Goal: Task Accomplishment & Management: Manage account settings

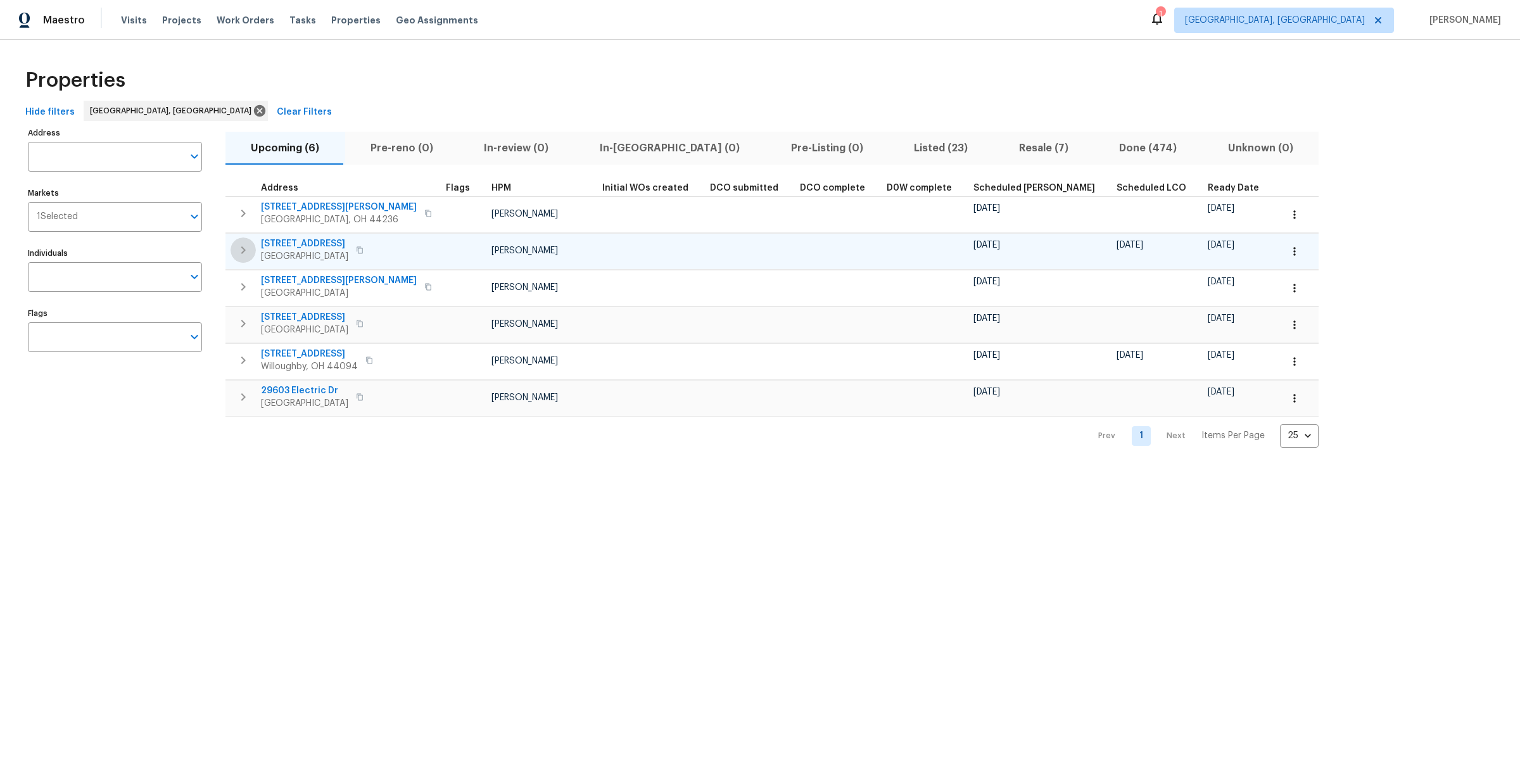
click at [240, 251] on icon "button" at bounding box center [243, 250] width 15 height 15
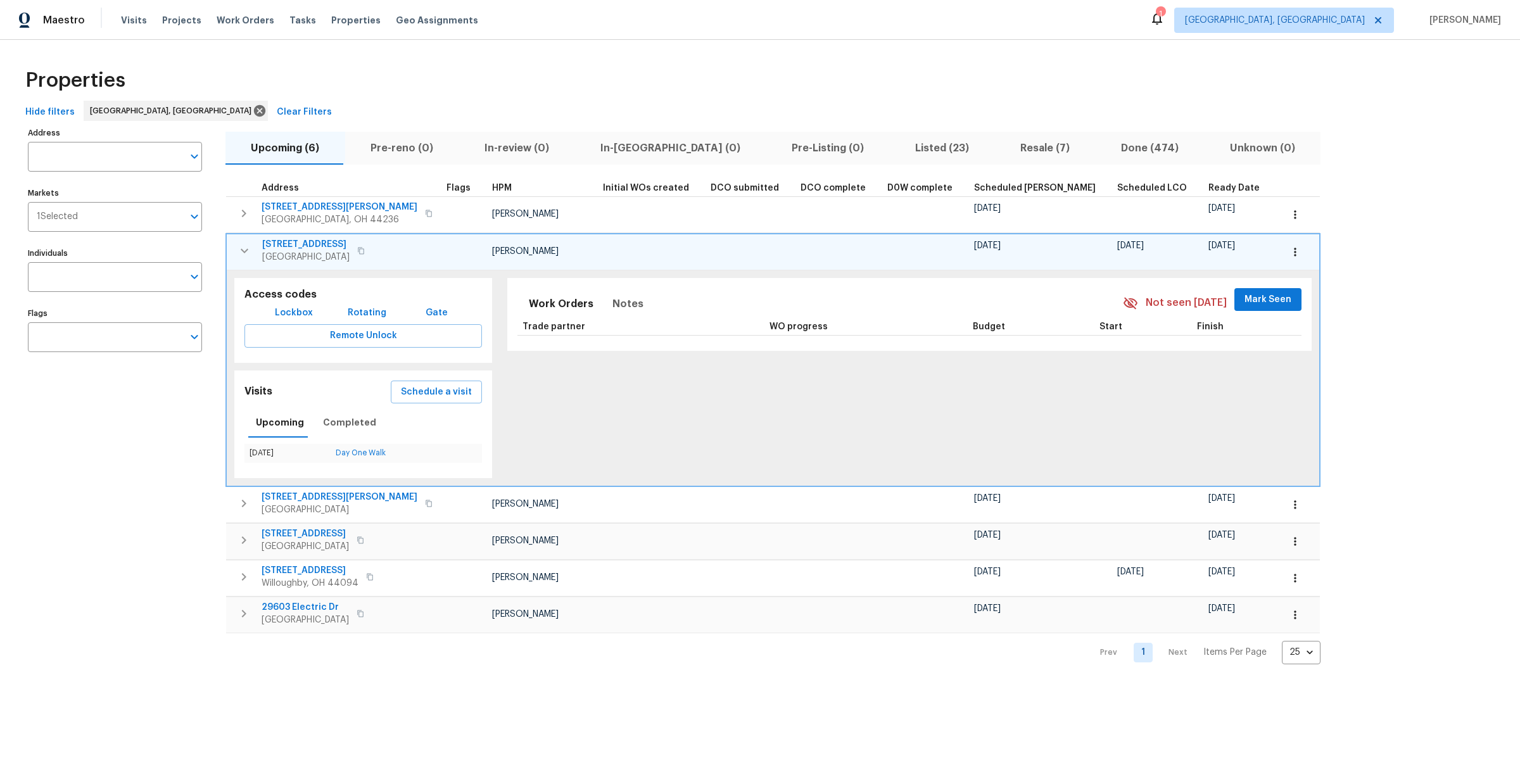
click at [1294, 248] on icon "button" at bounding box center [1295, 252] width 2 height 8
click at [1148, 321] on p "Admin: Renovation" at bounding box center [1164, 321] width 78 height 13
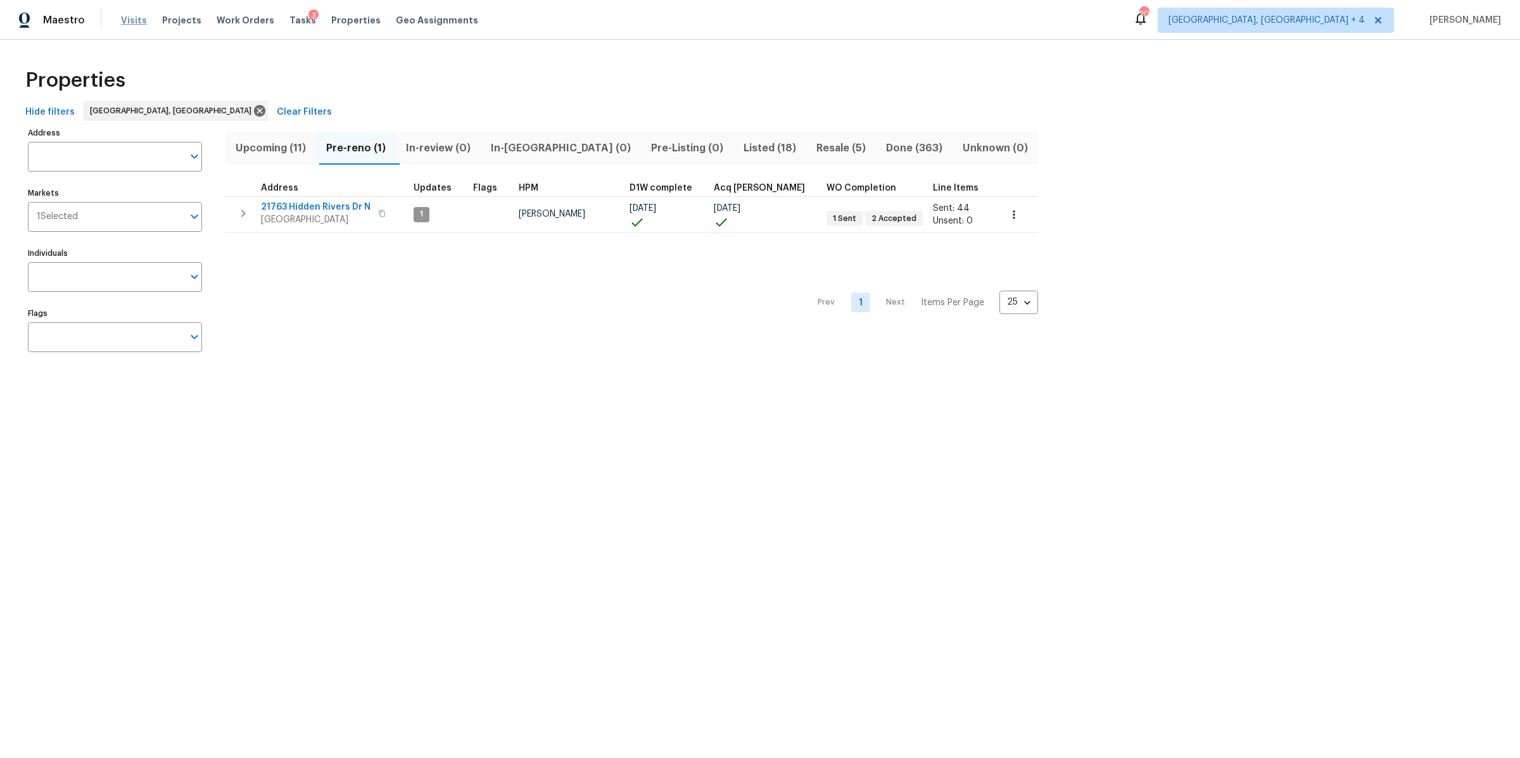
click at [134, 21] on span "Visits" at bounding box center [134, 20] width 26 height 13
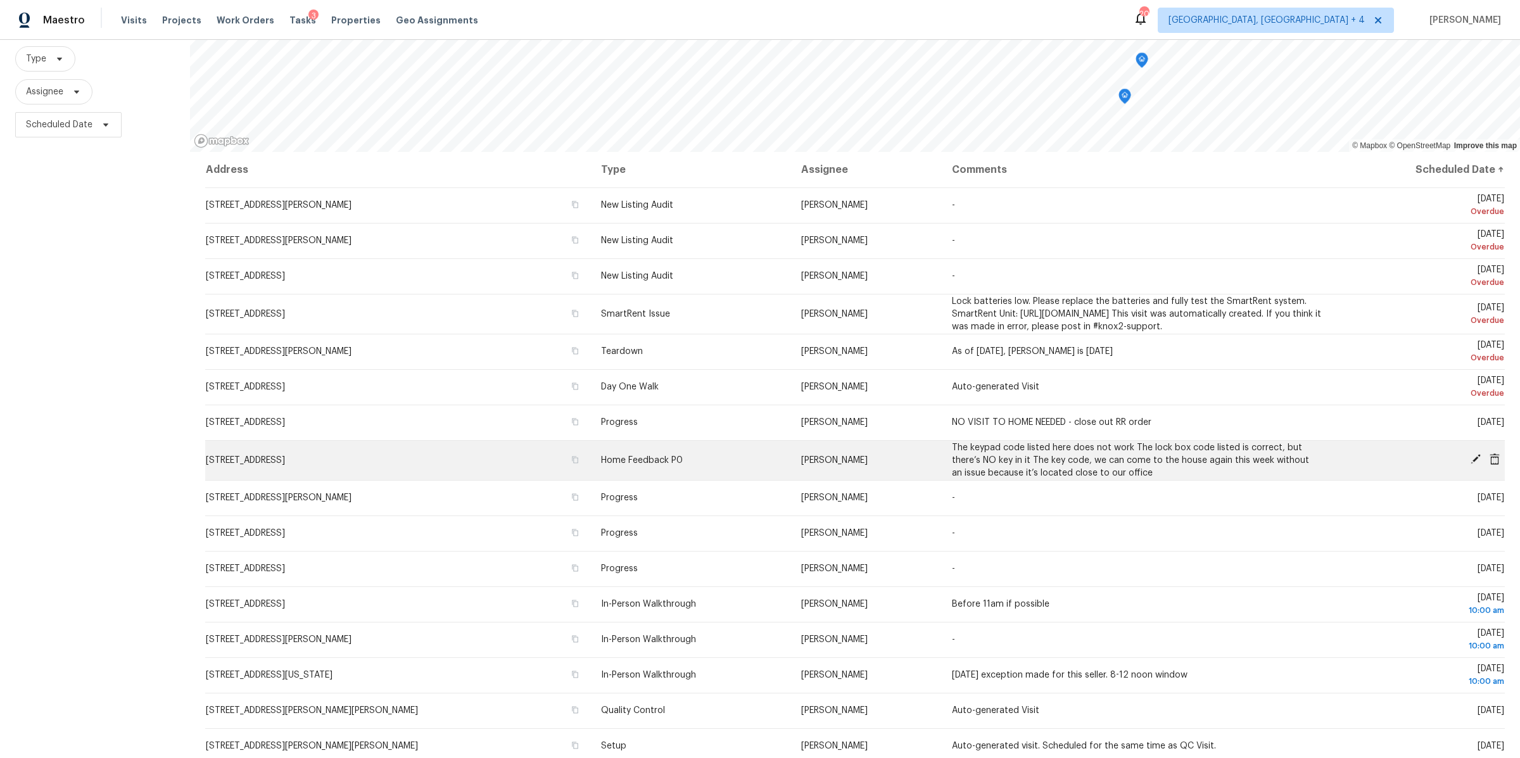
scroll to position [193, 0]
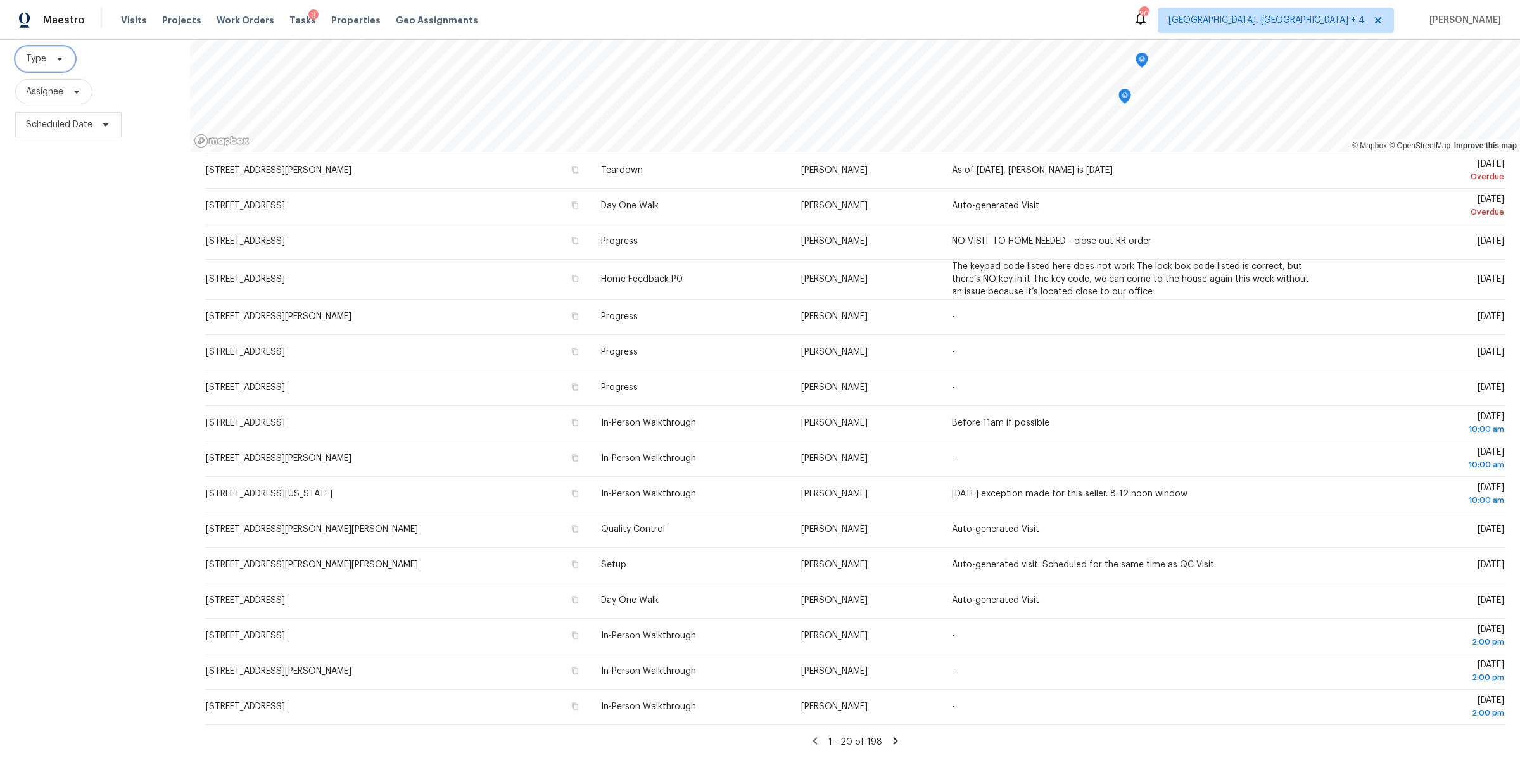
click at [45, 47] on span "Type" at bounding box center [45, 58] width 60 height 25
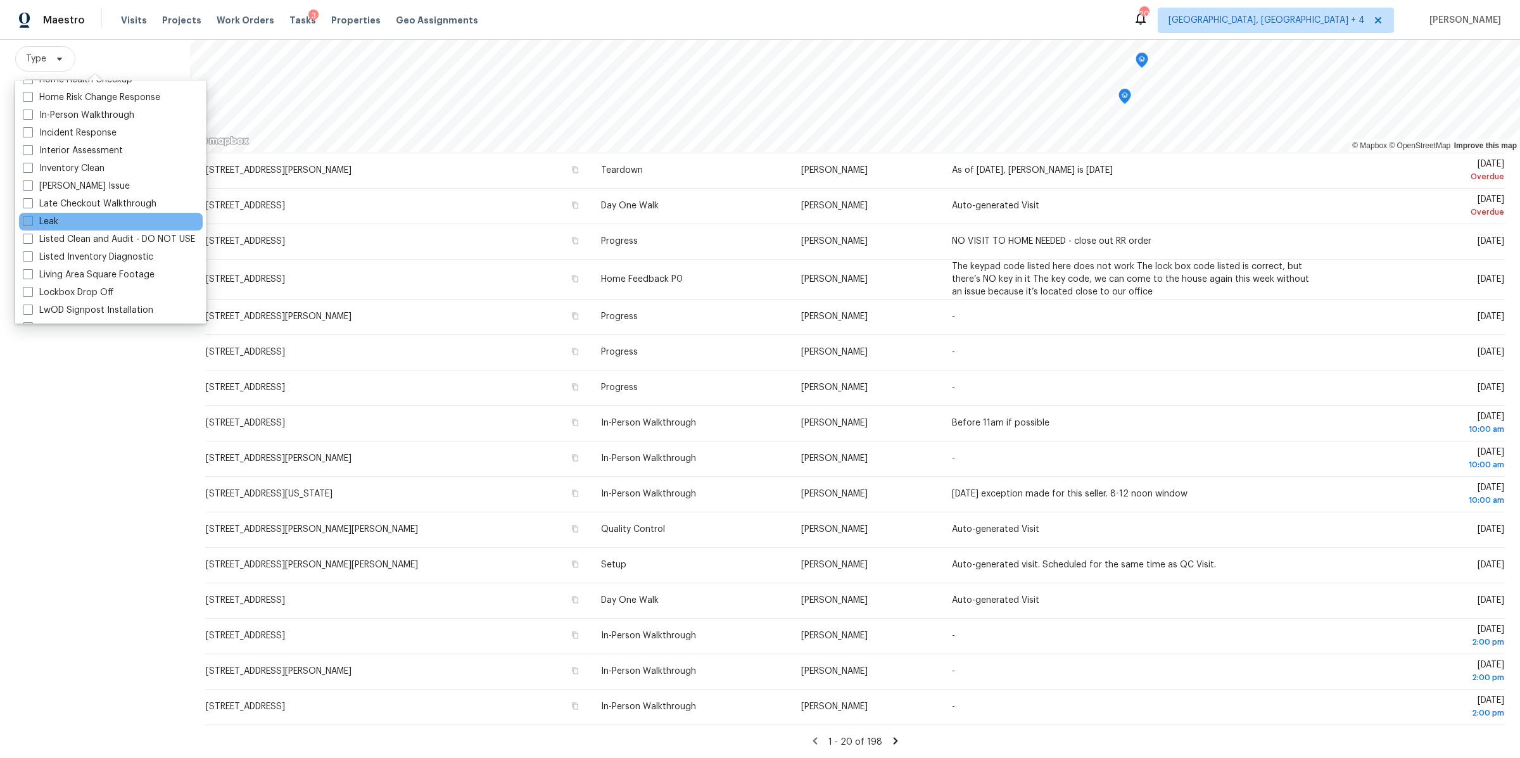
scroll to position [473, 0]
click at [65, 115] on label "In-Person Walkthrough" at bounding box center [79, 116] width 112 height 13
click at [31, 115] on input "In-Person Walkthrough" at bounding box center [27, 114] width 8 height 8
checkbox input "true"
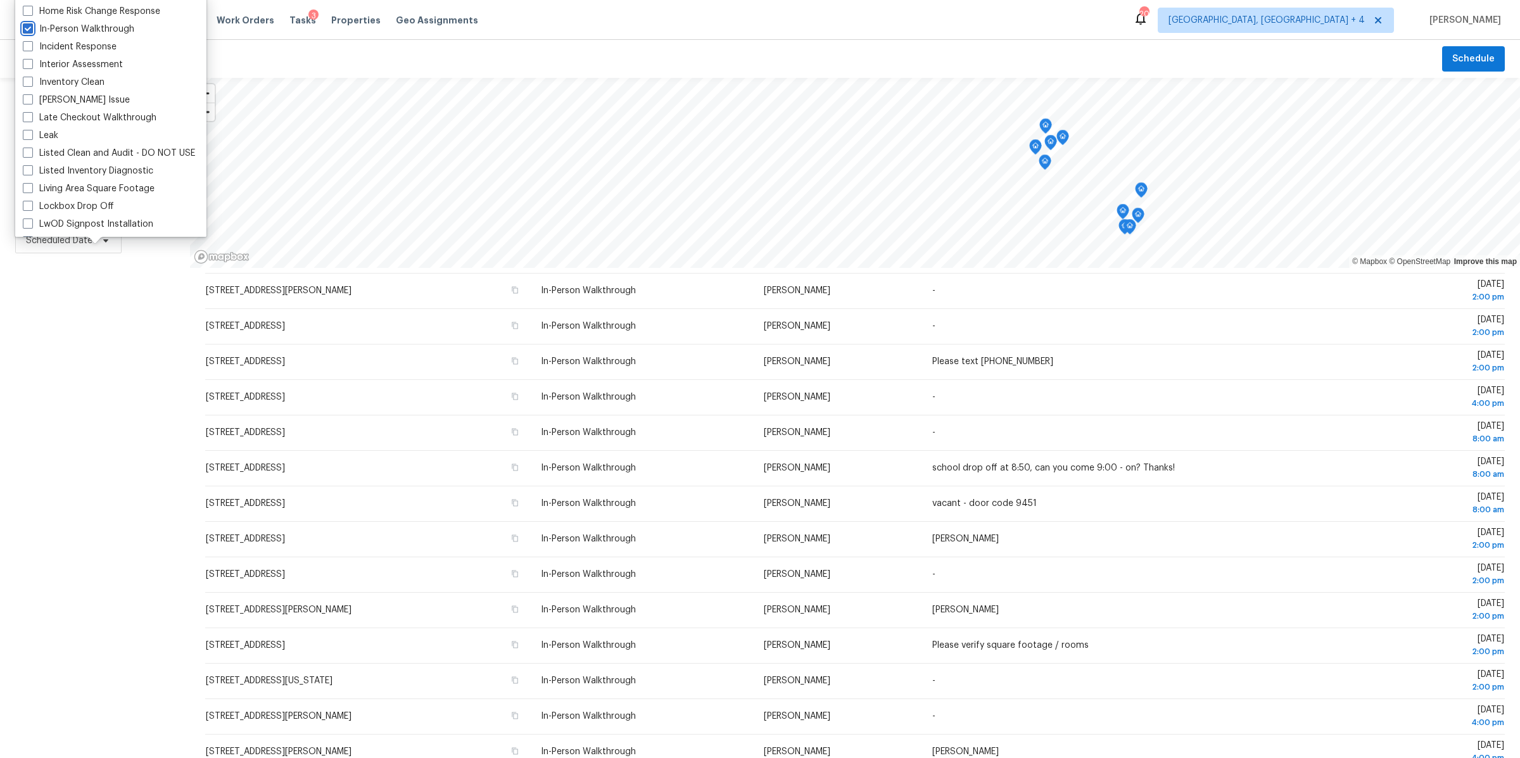
scroll to position [172, 0]
click at [105, 355] on div "Filters Reset ​ In-Person Walkthrough Assignee Scheduled Date" at bounding box center [95, 476] width 190 height 797
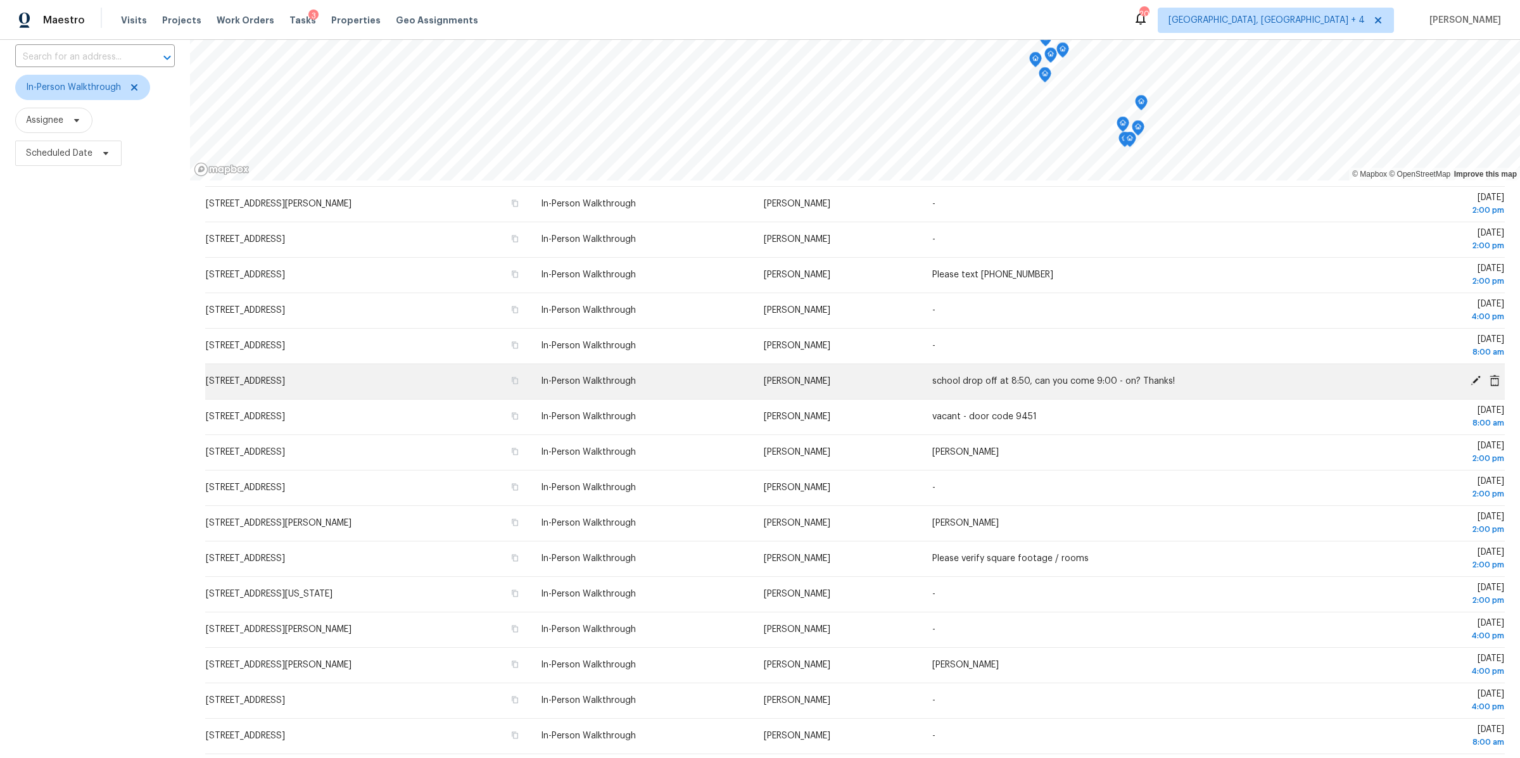
scroll to position [116, 0]
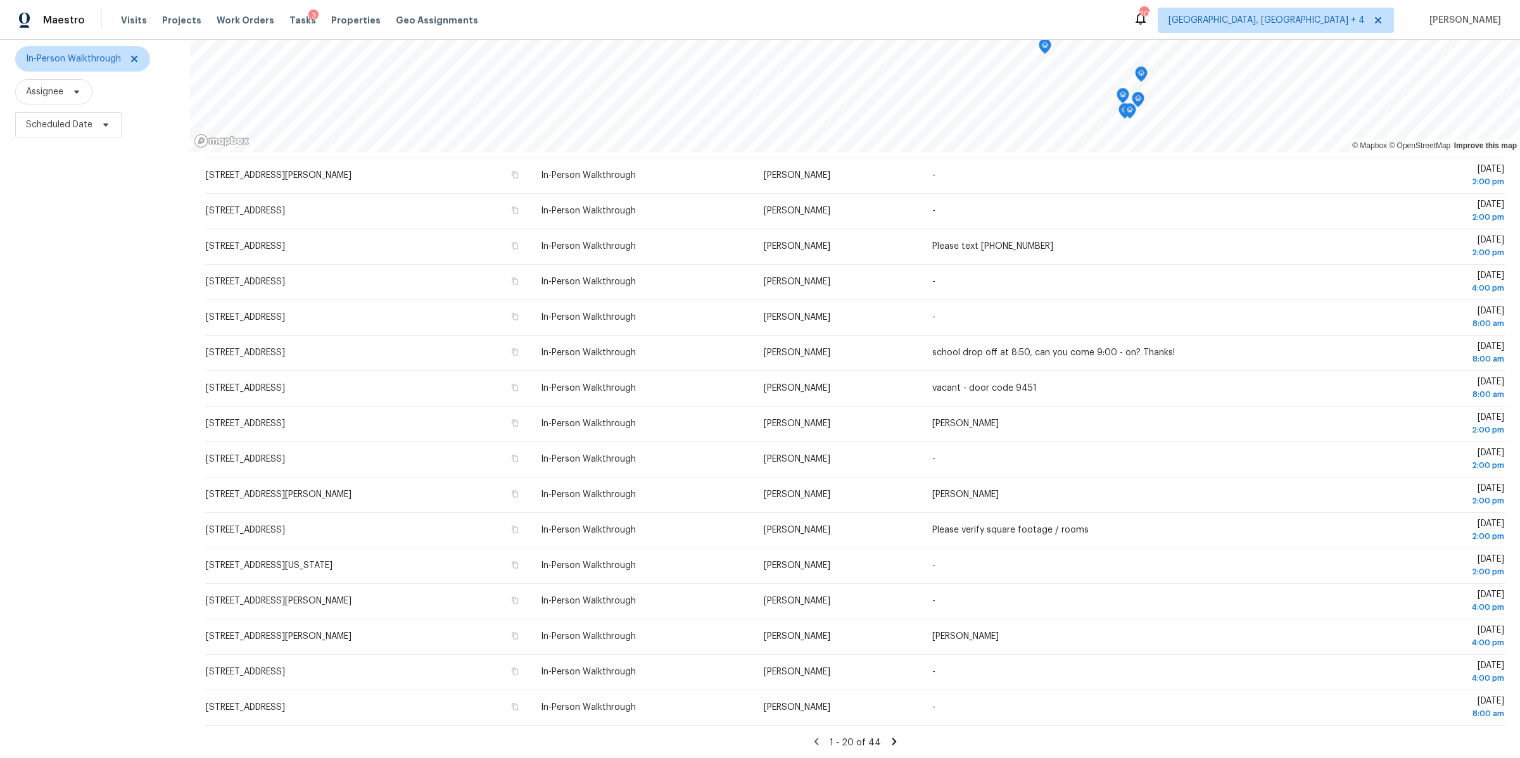
click at [895, 743] on icon at bounding box center [894, 741] width 11 height 11
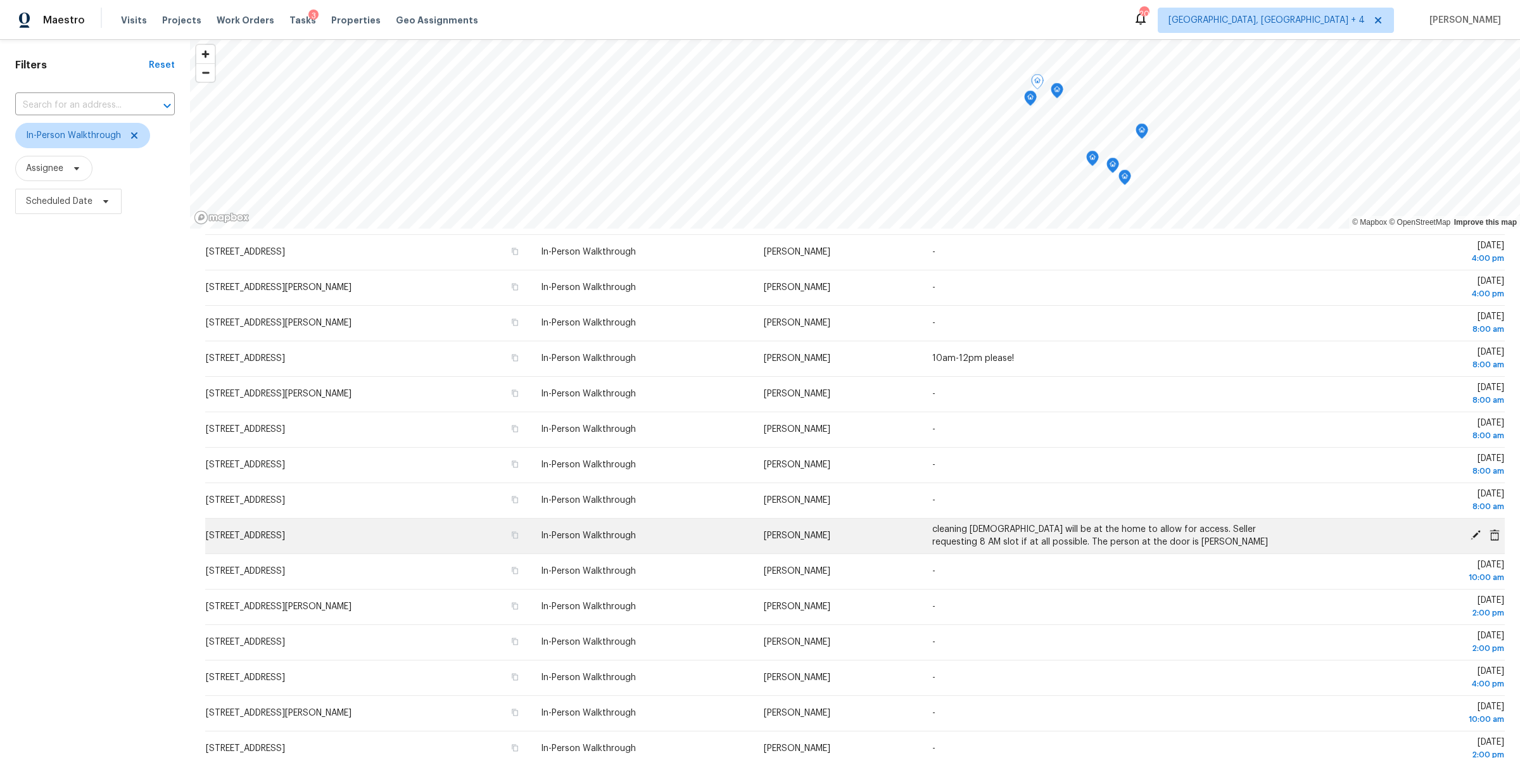
scroll to position [44, 0]
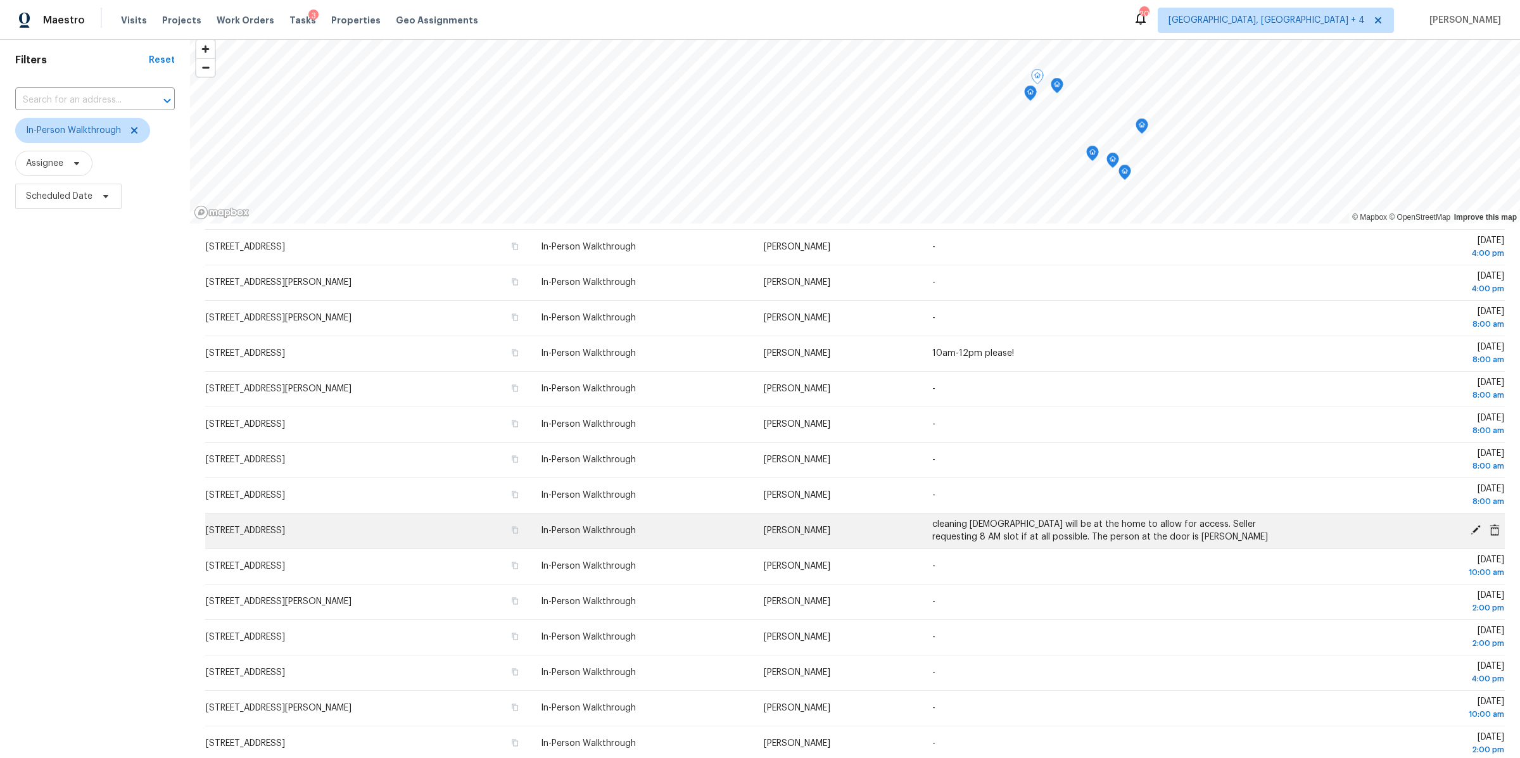
click at [1477, 532] on icon at bounding box center [1475, 530] width 11 height 11
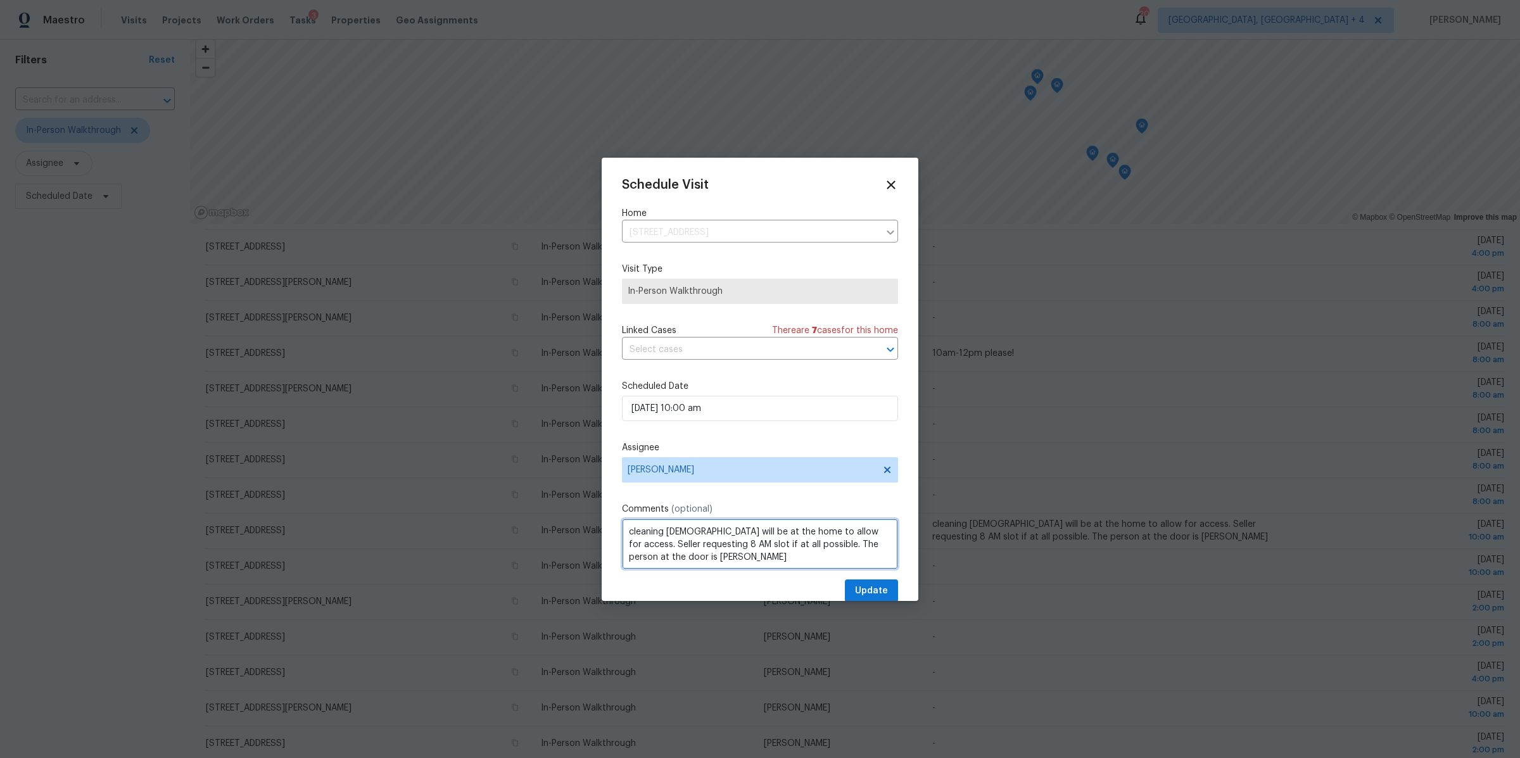
click at [628, 529] on textarea "cleaning lady will be at the home to allow for access. Seller requesting 8 AM s…" at bounding box center [760, 544] width 276 height 51
drag, startPoint x: 859, startPoint y: 544, endPoint x: 679, endPoint y: 549, distance: 180.6
click at [679, 549] on textarea "MUST BE 8:00 AM cleaning lady will be at the home to allow for access. Seller r…" at bounding box center [760, 544] width 276 height 51
type textarea "MUST BE 8:00 AM cleaning lady will be at the home to allow for access. The pers…"
click at [877, 585] on span "Update" at bounding box center [871, 591] width 33 height 16
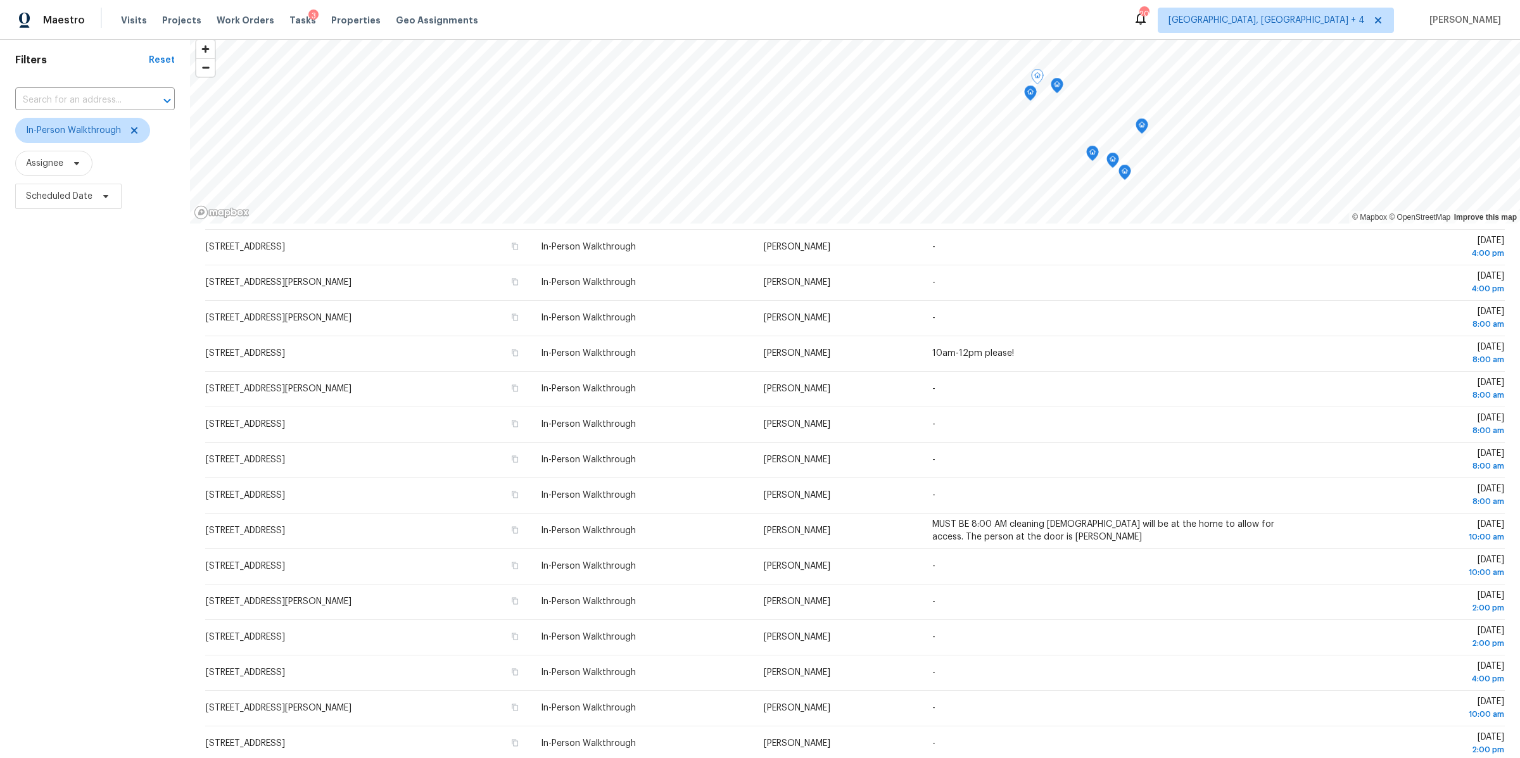
scroll to position [0, 0]
